Goal: Task Accomplishment & Management: Manage account settings

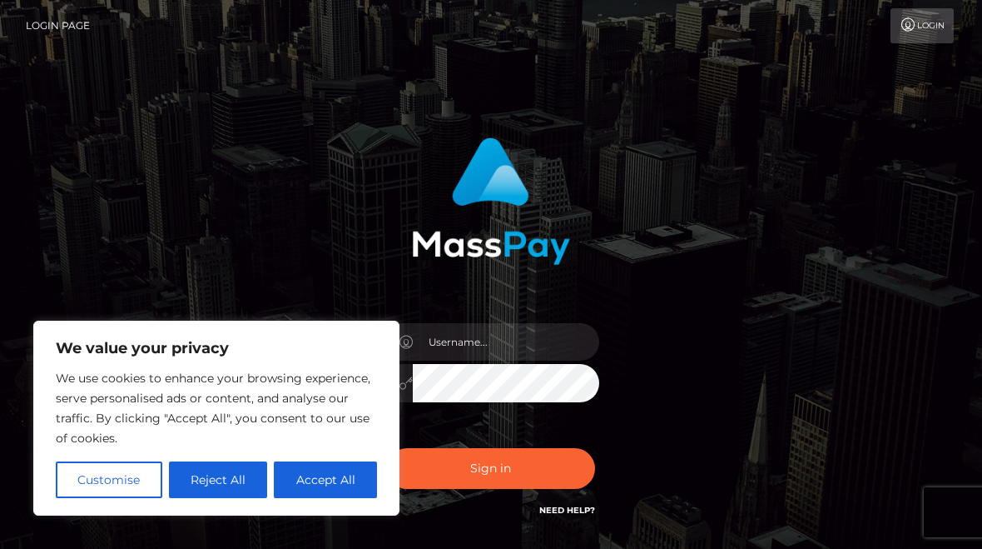
click at [301, 467] on button "Accept All" at bounding box center [325, 479] width 103 height 37
checkbox input "true"
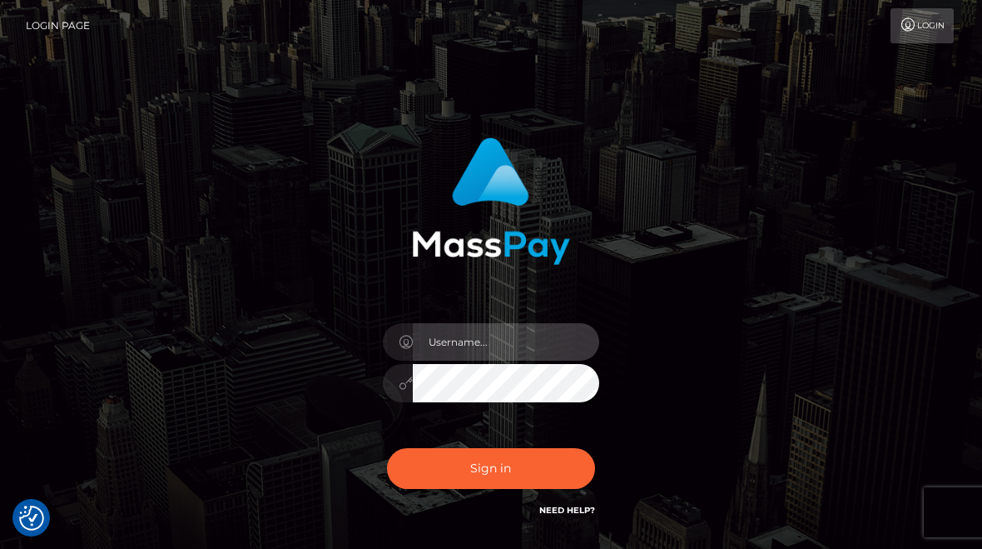
click at [435, 335] on input "text" at bounding box center [506, 341] width 186 height 37
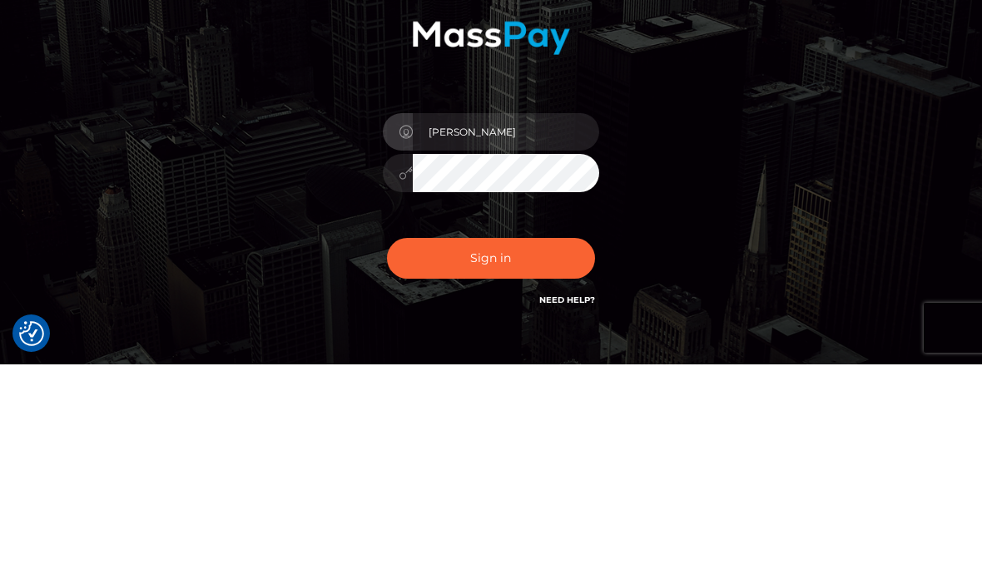
click at [973, 39] on div "[PERSON_NAME] Sign in" at bounding box center [491, 336] width 982 height 673
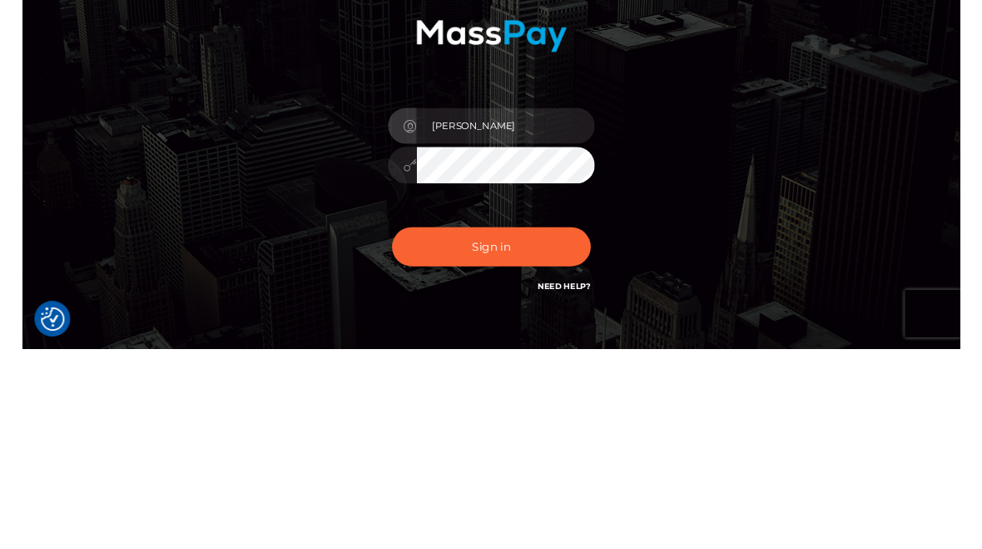
scroll to position [123, 0]
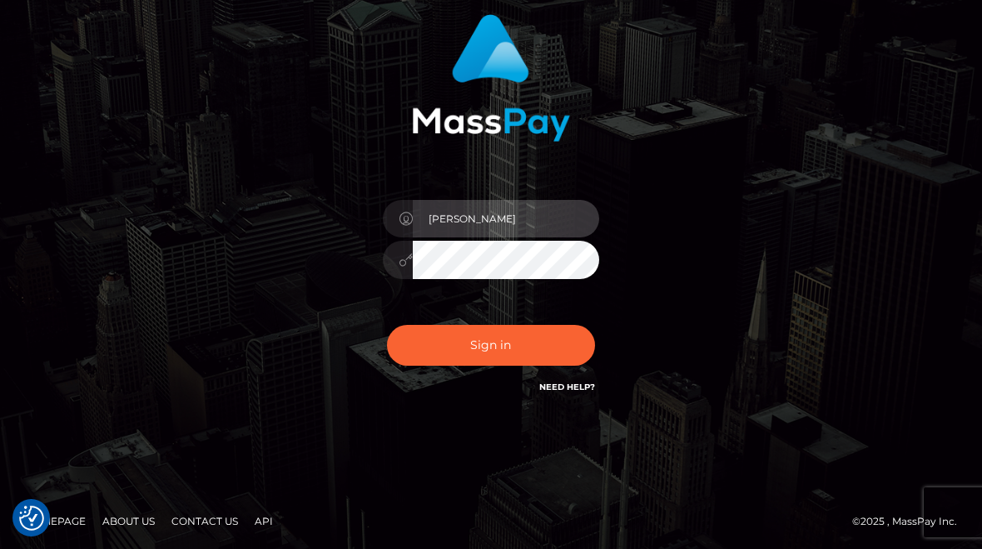
click at [476, 231] on input "[PERSON_NAME]" at bounding box center [506, 218] width 186 height 37
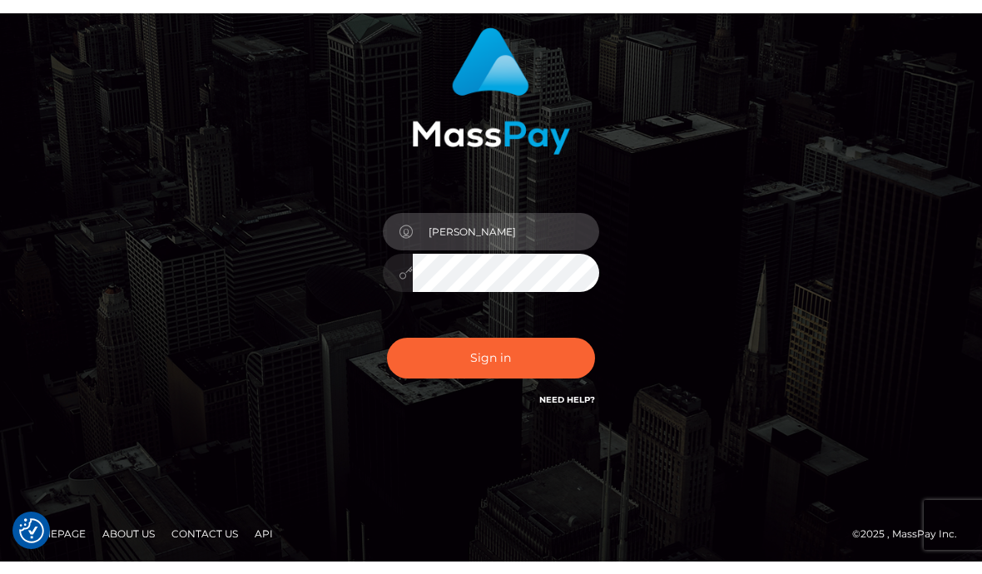
scroll to position [97, 0]
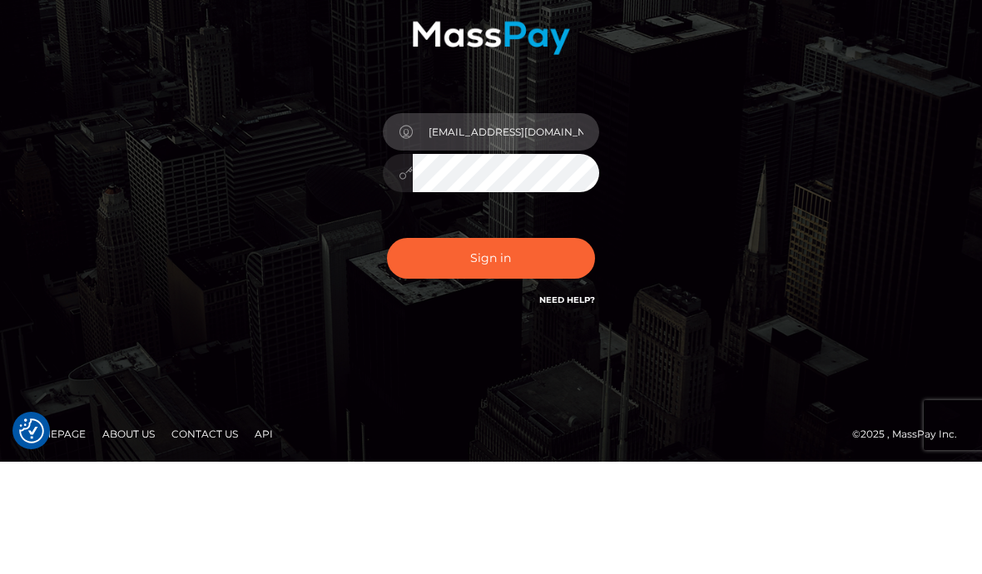
type input "[EMAIL_ADDRESS][DOMAIN_NAME]"
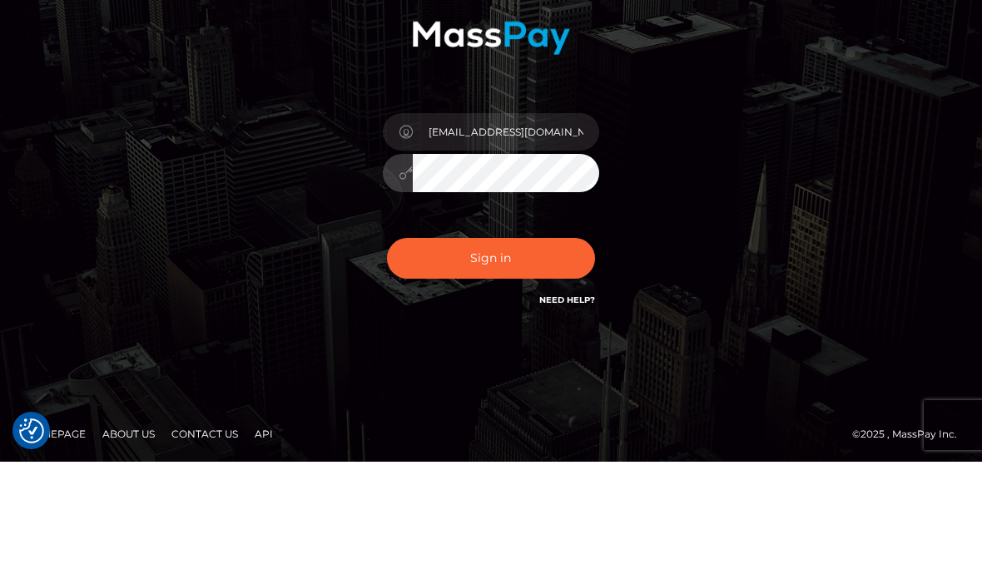
click at [451, 350] on button "Sign in" at bounding box center [491, 370] width 208 height 41
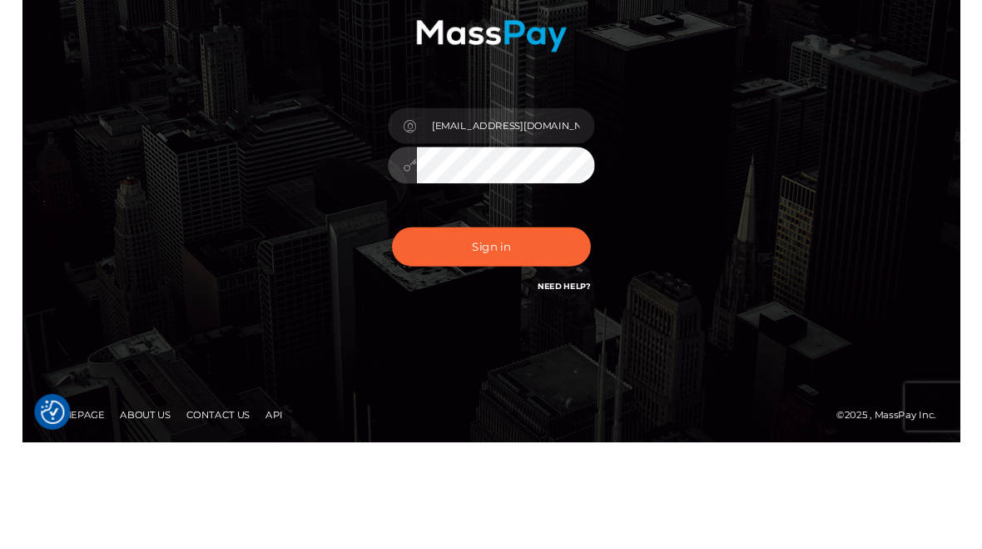
scroll to position [123, 0]
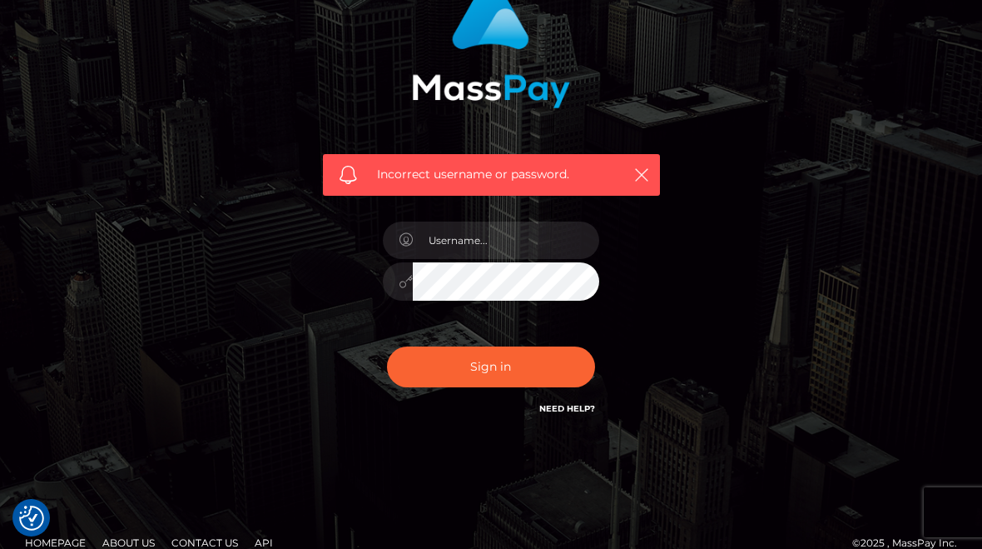
scroll to position [171, 0]
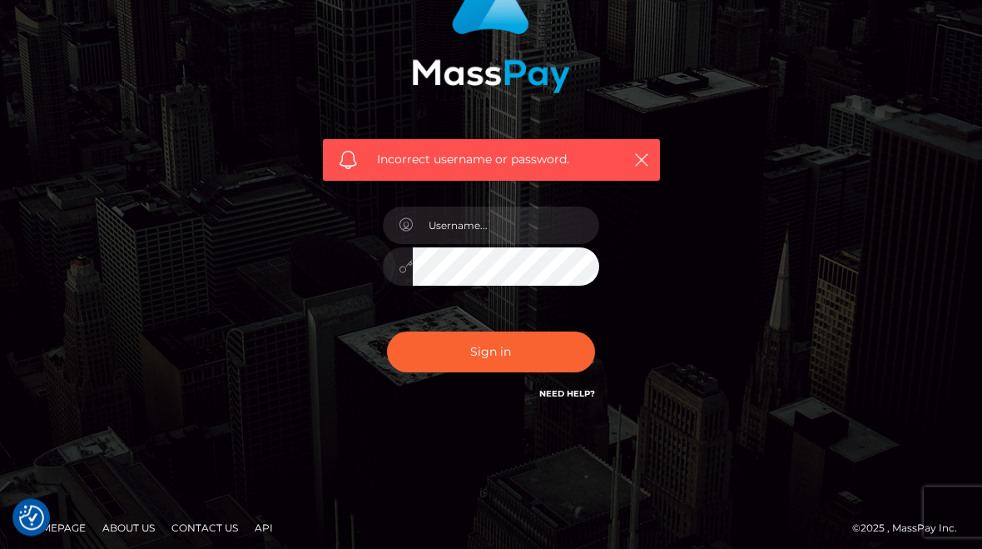
click at [570, 389] on link "Need Help?" at bounding box center [567, 394] width 56 height 11
